Goal: Transaction & Acquisition: Purchase product/service

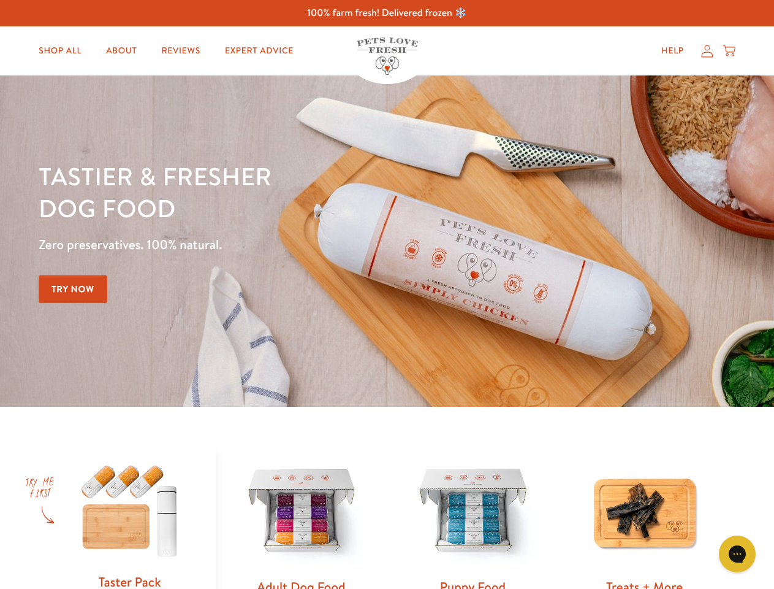
click at [387, 294] on div "Tastier & fresher dog food Zero preservatives. 100% natural. Try Now" at bounding box center [271, 241] width 465 height 162
click at [738, 554] on icon "Gorgias live chat" at bounding box center [737, 553] width 12 height 12
